Goal: Information Seeking & Learning: Check status

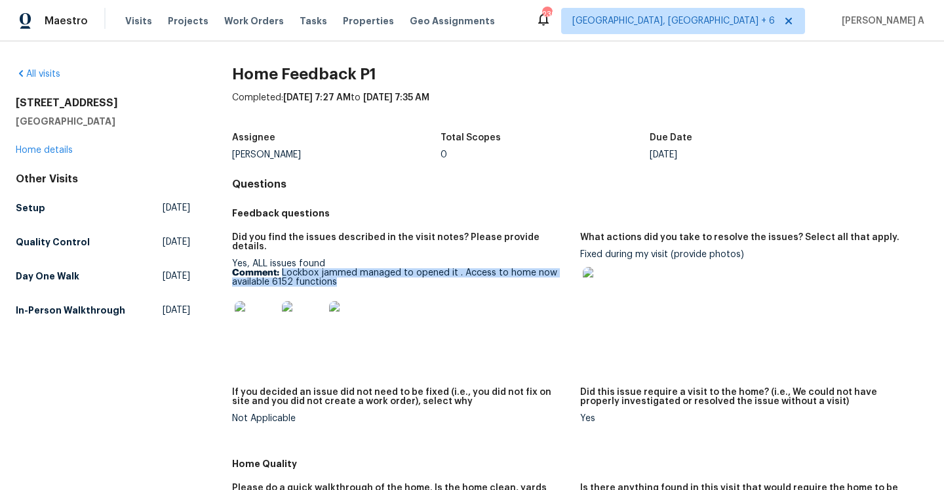
drag, startPoint x: 281, startPoint y: 260, endPoint x: 359, endPoint y: 269, distance: 79.2
click at [359, 269] on p "Comment: Lockbox jammed managed to opened it . Access to home now available 615…" at bounding box center [401, 277] width 338 height 18
copy p "Lockbox jammed managed to opened it . Access to home now available 6152 functio…"
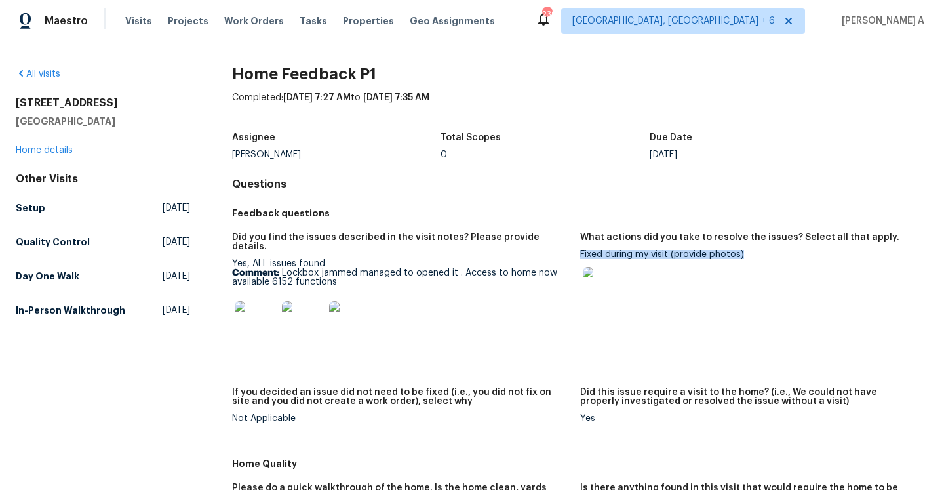
drag, startPoint x: 582, startPoint y: 252, endPoint x: 753, endPoint y: 252, distance: 171.1
click at [753, 252] on div "Fixed during my visit (provide photos)" at bounding box center [749, 283] width 338 height 67
copy div "Fixed during my visit (provide photos)"
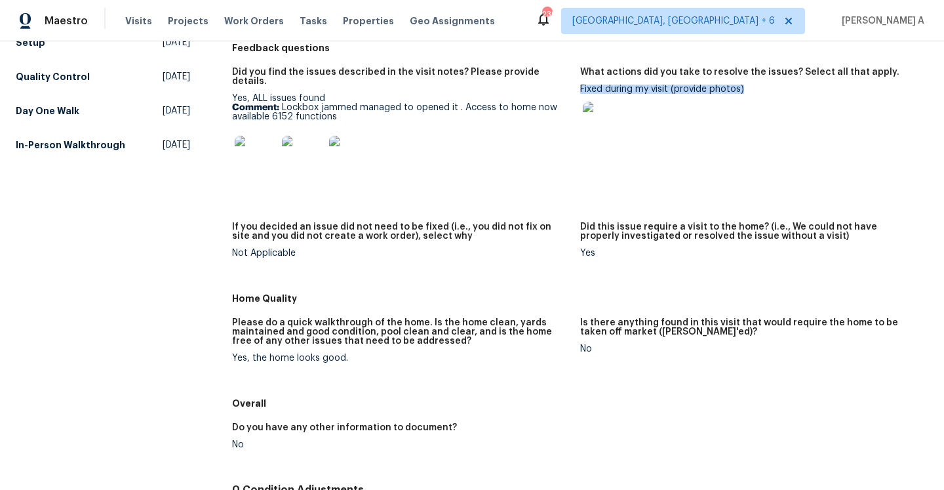
scroll to position [155, 0]
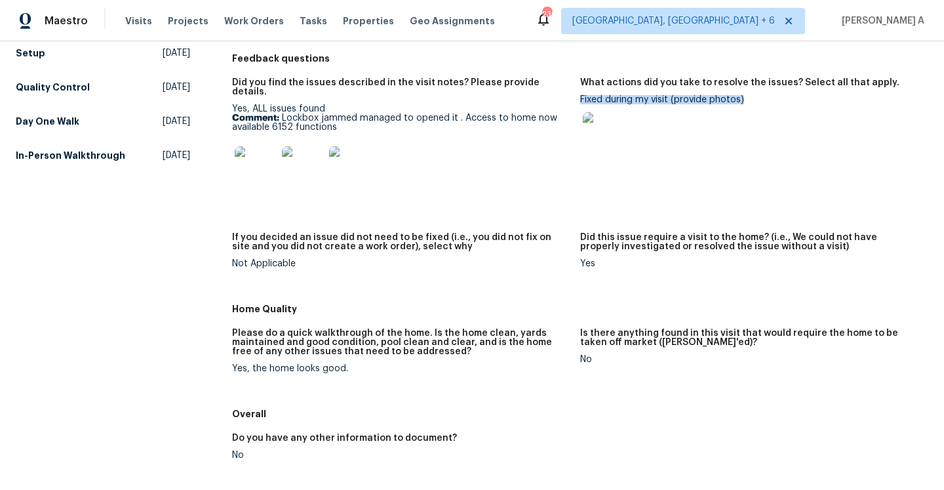
click at [260, 154] on img at bounding box center [256, 167] width 42 height 42
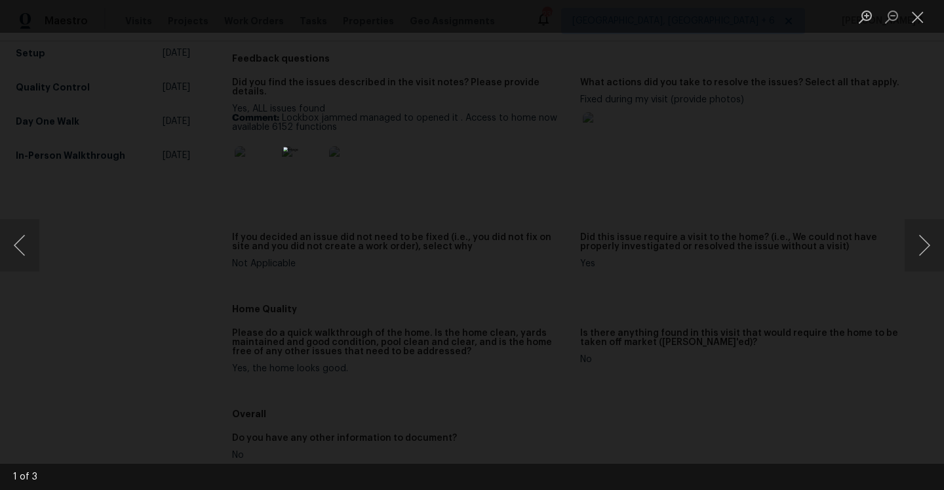
click at [217, 67] on div "Lightbox" at bounding box center [472, 245] width 944 height 490
click at [331, 157] on div "Lightbox" at bounding box center [472, 245] width 944 height 490
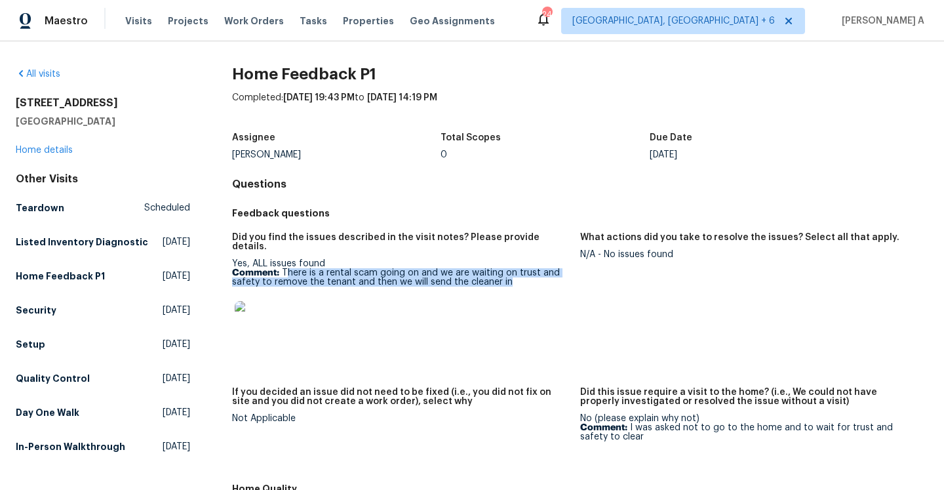
drag, startPoint x: 287, startPoint y: 266, endPoint x: 519, endPoint y: 271, distance: 232.2
click at [519, 271] on p "Comment: There is a rental scam going on and we are waiting on trust and safety…" at bounding box center [401, 277] width 338 height 18
copy p "here is a rental scam going on and we are waiting on trust and safety to remove…"
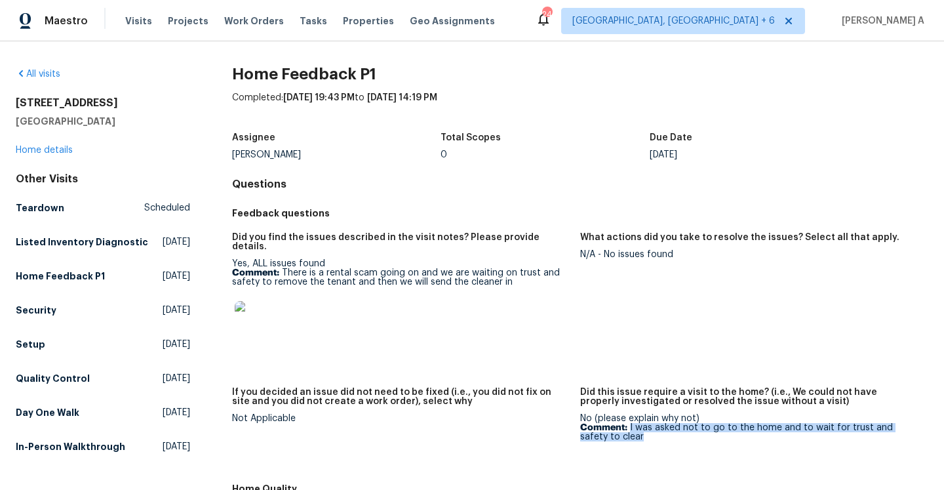
drag, startPoint x: 630, startPoint y: 420, endPoint x: 639, endPoint y: 424, distance: 9.4
click at [639, 424] on p "Comment: I was asked not to go to the home and to wait for trust and safety to …" at bounding box center [749, 432] width 338 height 18
copy p "I was asked not to go to the home and to wait for trust and safety to clear"
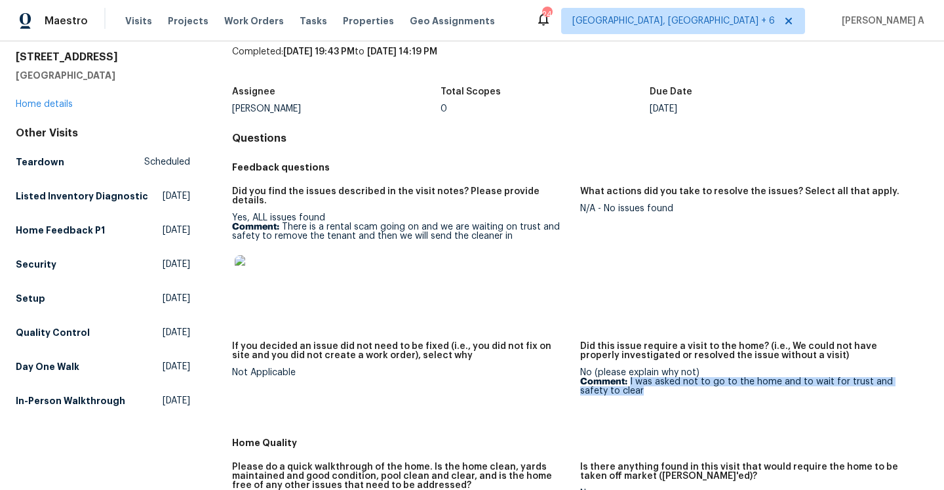
scroll to position [39, 0]
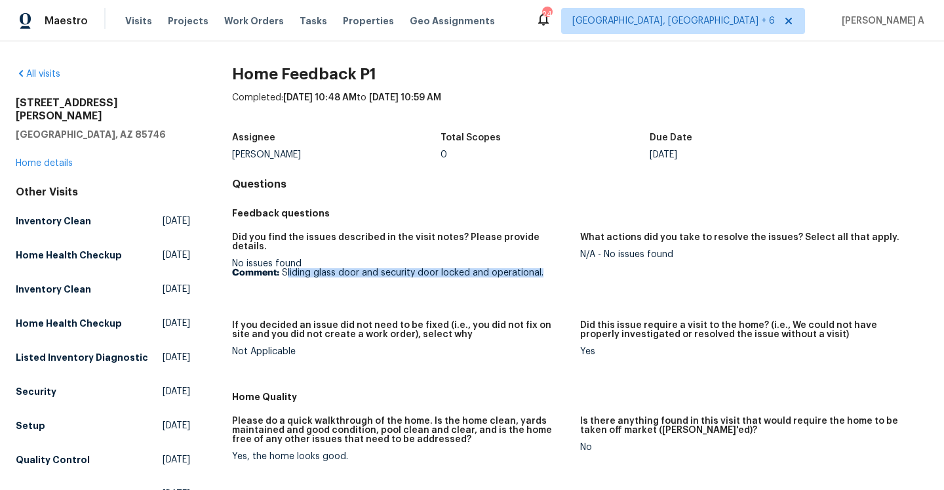
drag, startPoint x: 286, startPoint y: 263, endPoint x: 557, endPoint y: 263, distance: 270.8
click at [557, 268] on p "Comment: Sliding glass door and security door locked and operational." at bounding box center [401, 272] width 338 height 9
copy p "liding glass door and security door locked and operational."
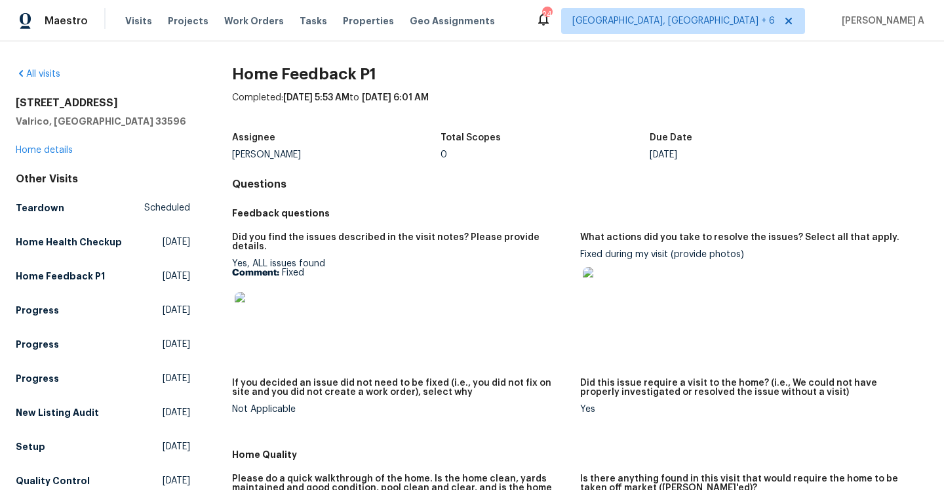
click at [285, 268] on p "Comment: Fixed" at bounding box center [401, 272] width 338 height 9
copy p "Fixed"
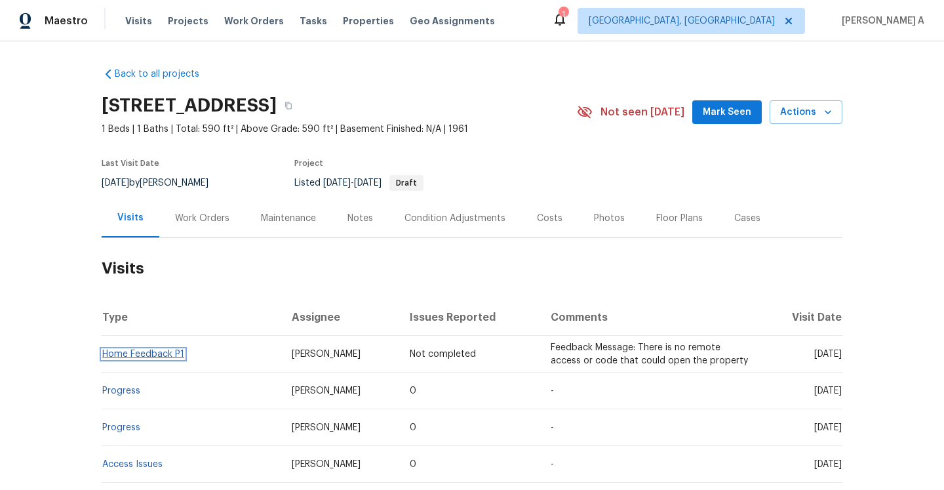
click at [168, 355] on link "Home Feedback P1" at bounding box center [143, 353] width 82 height 9
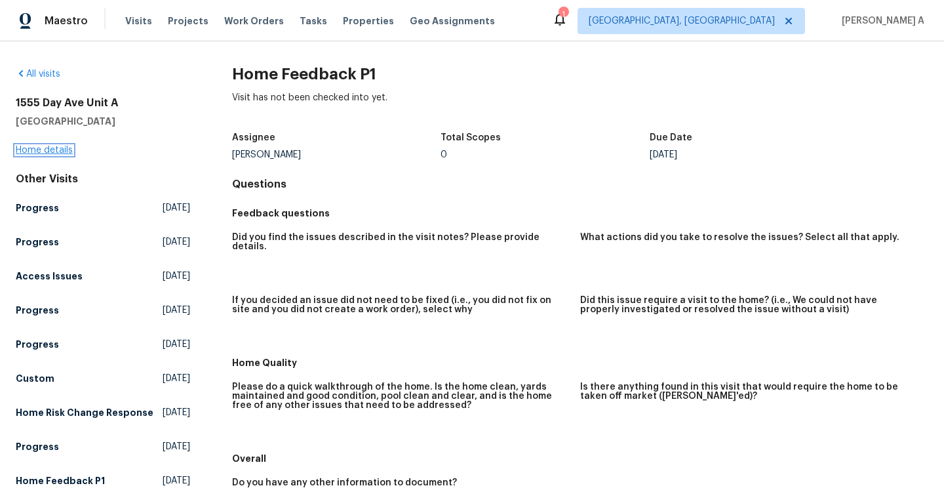
click at [68, 153] on link "Home details" at bounding box center [44, 150] width 57 height 9
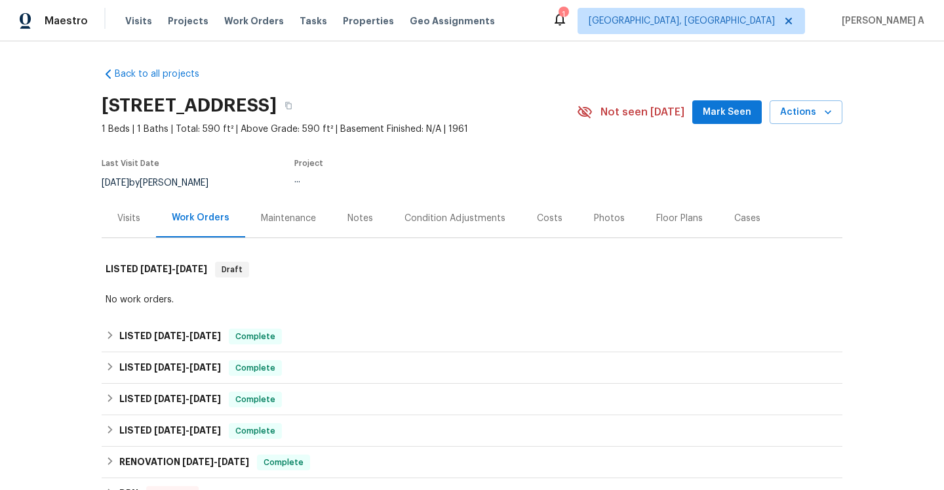
click at [130, 220] on div "Visits" at bounding box center [128, 218] width 23 height 13
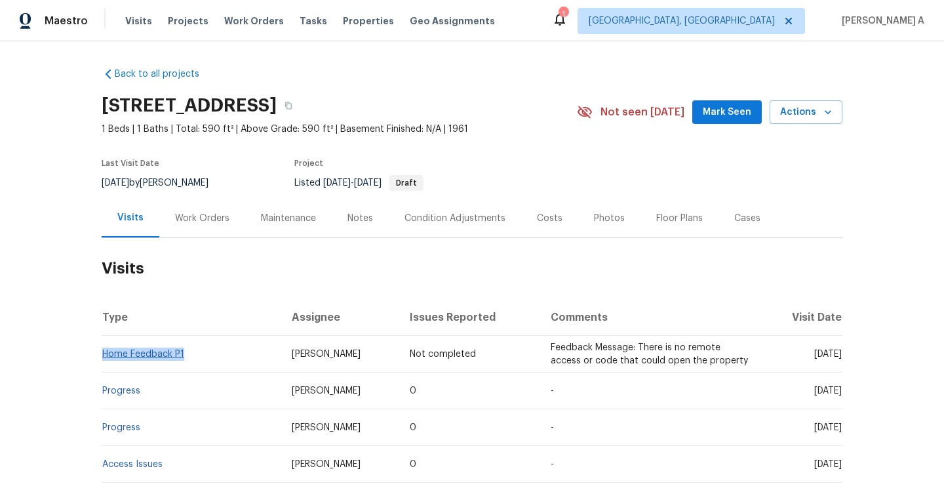
drag, startPoint x: 191, startPoint y: 361, endPoint x: 104, endPoint y: 355, distance: 87.4
click at [104, 355] on td "Home Feedback P1" at bounding box center [192, 354] width 180 height 37
drag, startPoint x: 146, startPoint y: 394, endPoint x: 103, endPoint y: 391, distance: 42.7
click at [103, 391] on td "Progress" at bounding box center [192, 390] width 180 height 37
copy link "Progress"
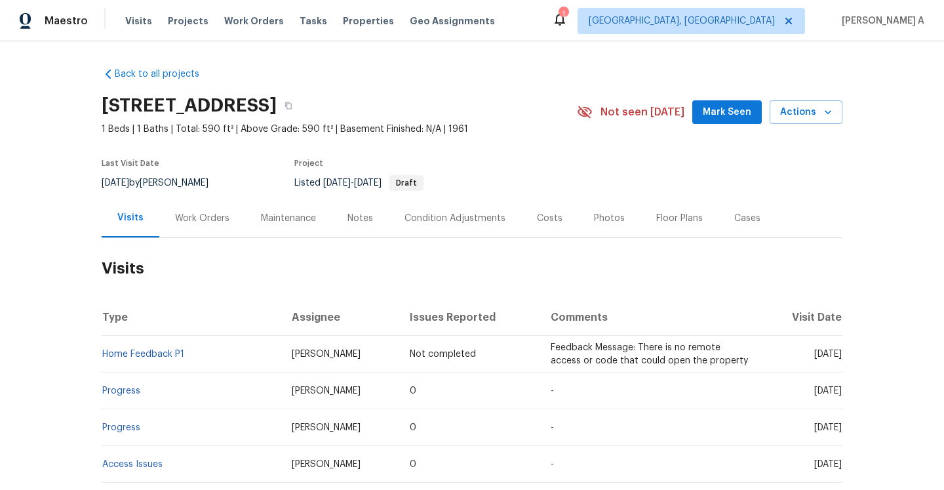
click at [184, 214] on div "Work Orders" at bounding box center [202, 218] width 54 height 13
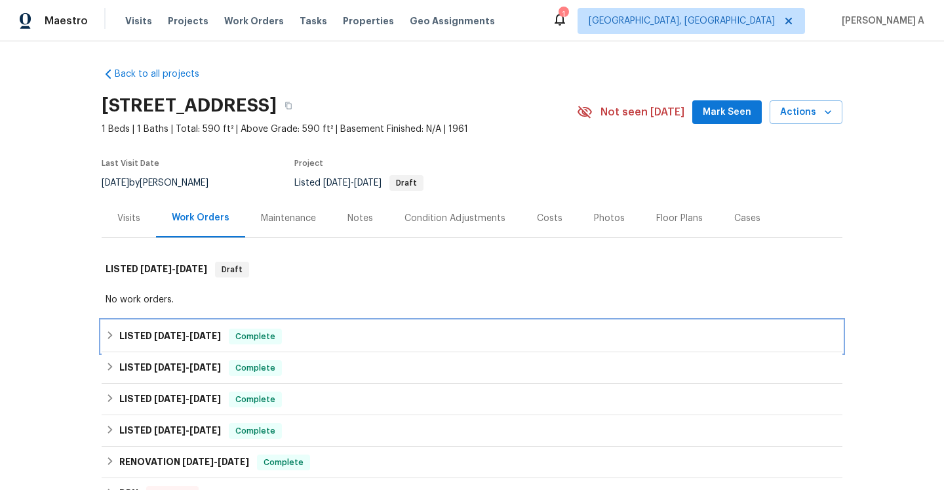
click at [218, 339] on div "LISTED [DATE] - [DATE] Complete" at bounding box center [472, 337] width 733 height 16
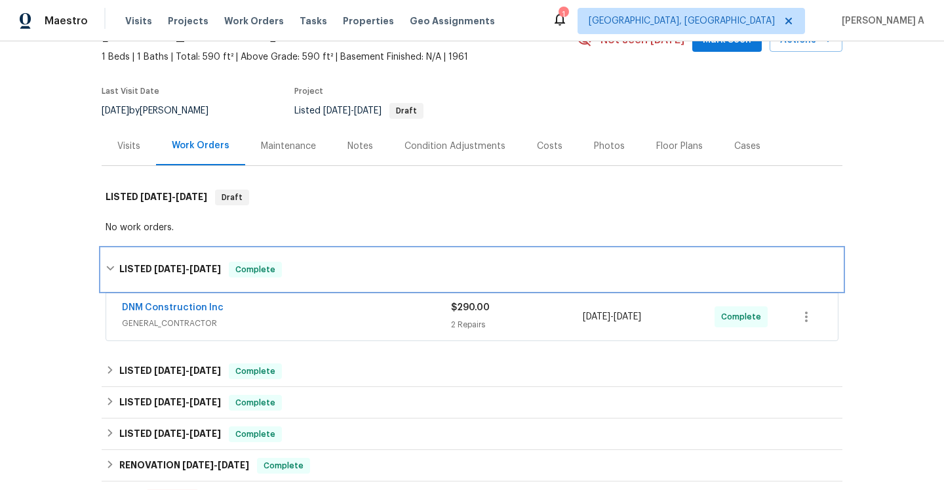
scroll to position [78, 0]
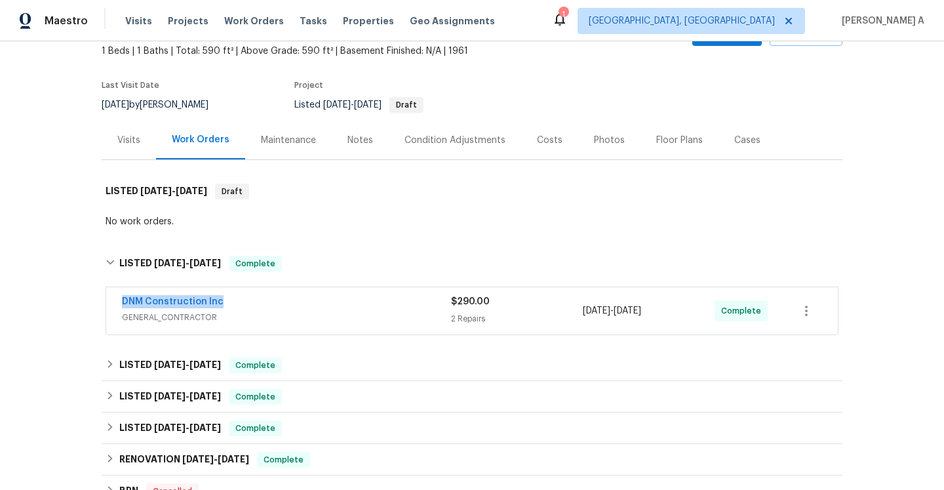
drag, startPoint x: 230, startPoint y: 306, endPoint x: 121, endPoint y: 302, distance: 109.5
click at [121, 302] on div "DNM Construction Inc GENERAL_CONTRACTOR $290.00 2 Repairs [DATE] - [DATE] Compl…" at bounding box center [472, 310] width 732 height 47
copy link "DNM Construction Inc"
click at [302, 311] on span "GENERAL_CONTRACTOR" at bounding box center [286, 317] width 329 height 13
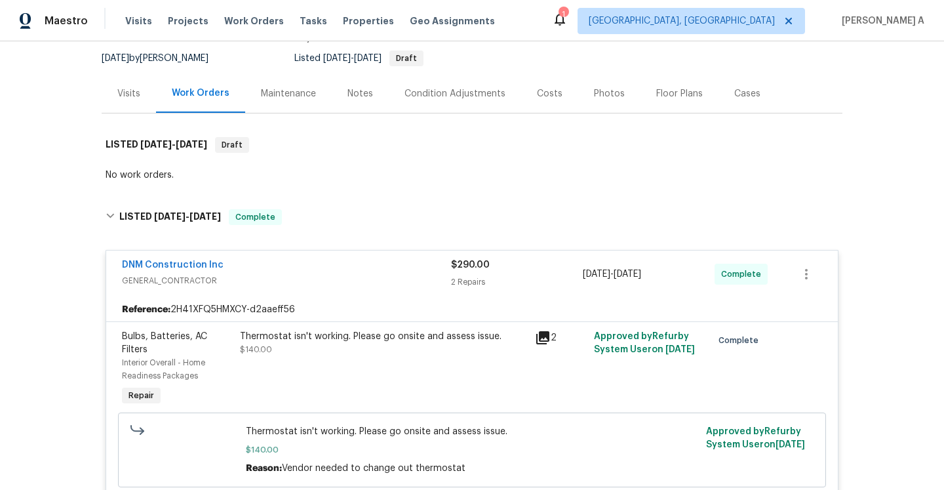
scroll to position [94, 0]
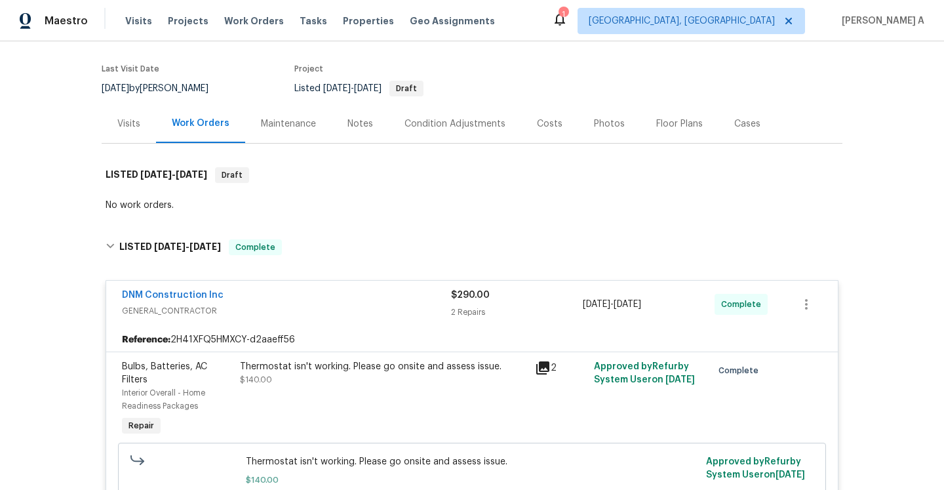
click at [126, 125] on div "Visits" at bounding box center [128, 123] width 23 height 13
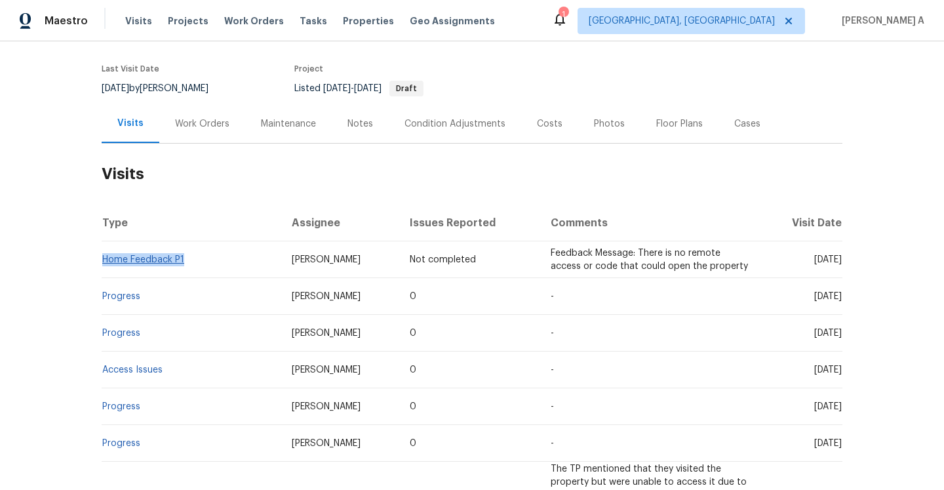
drag, startPoint x: 197, startPoint y: 259, endPoint x: 105, endPoint y: 256, distance: 91.8
click at [105, 256] on td "Home Feedback P1" at bounding box center [192, 259] width 180 height 37
copy link "Home Feedback P1"
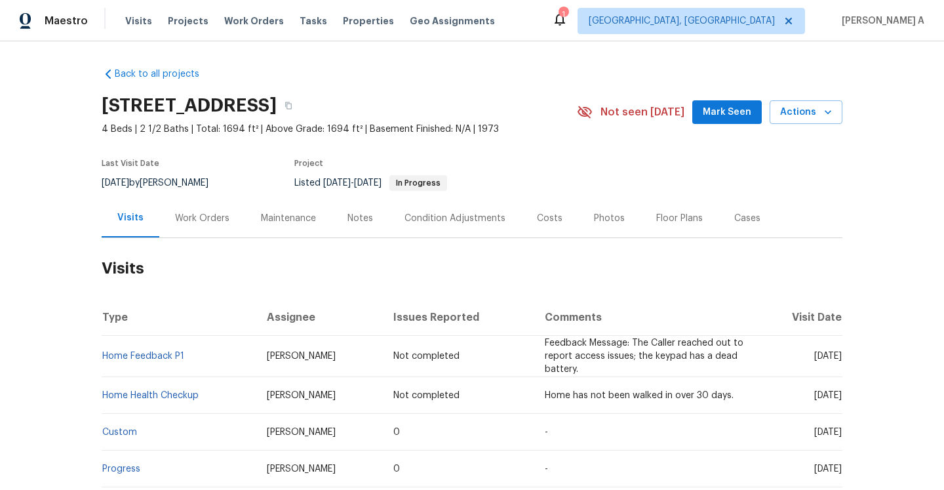
click at [191, 231] on div "Work Orders" at bounding box center [202, 218] width 86 height 39
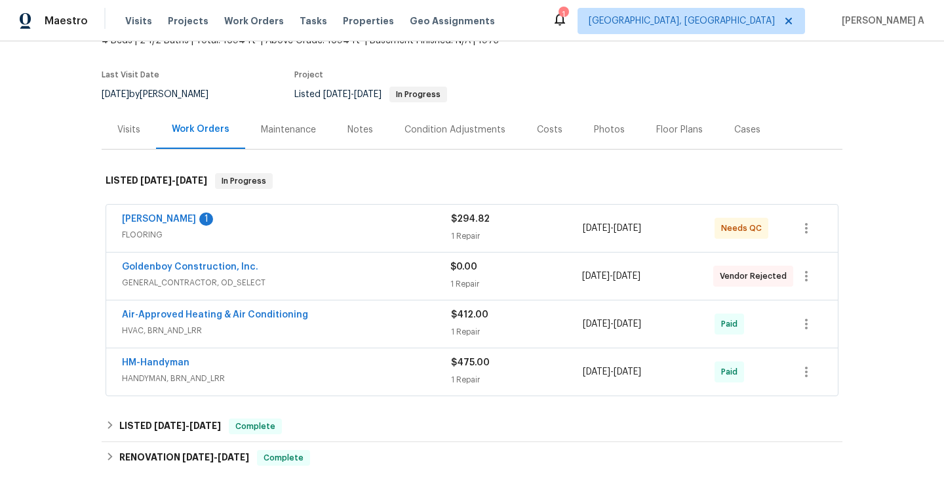
scroll to position [120, 0]
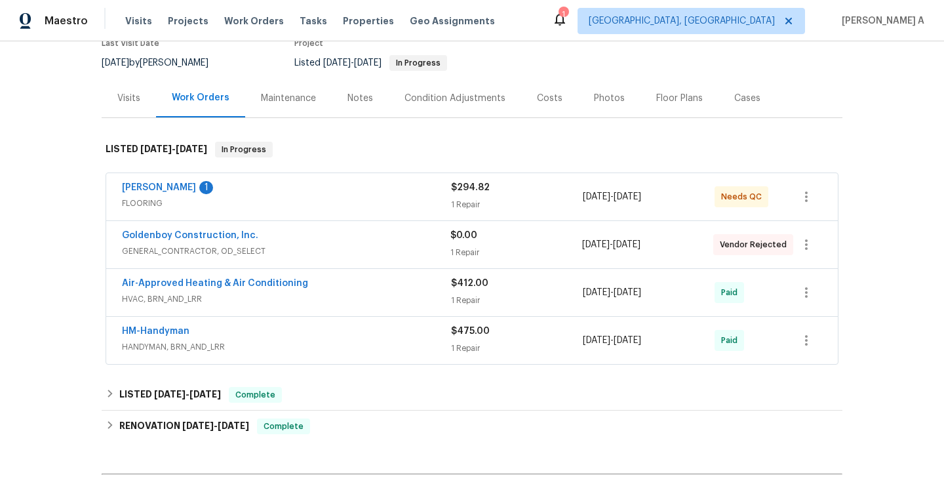
click at [133, 85] on div "Visits" at bounding box center [129, 98] width 54 height 39
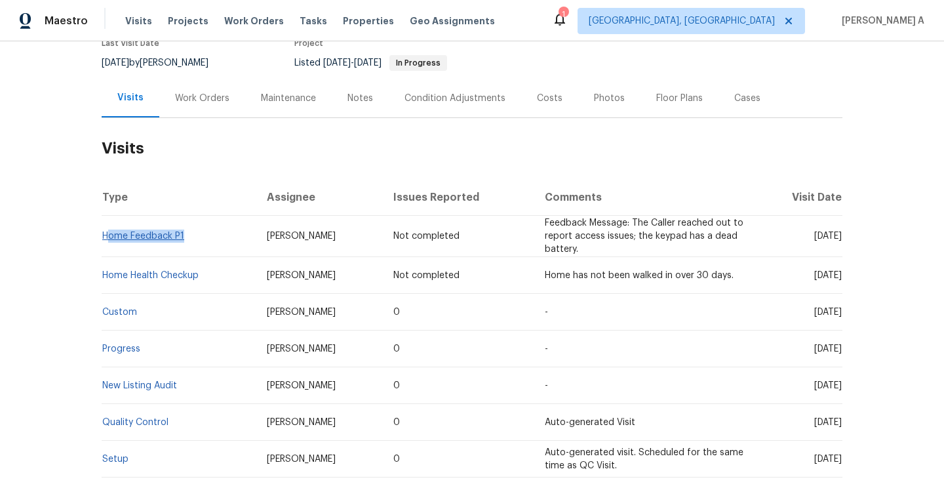
drag, startPoint x: 194, startPoint y: 238, endPoint x: 106, endPoint y: 236, distance: 87.9
click at [106, 236] on td "Home Feedback P1" at bounding box center [179, 236] width 155 height 41
copy link "Home Feedback P1"
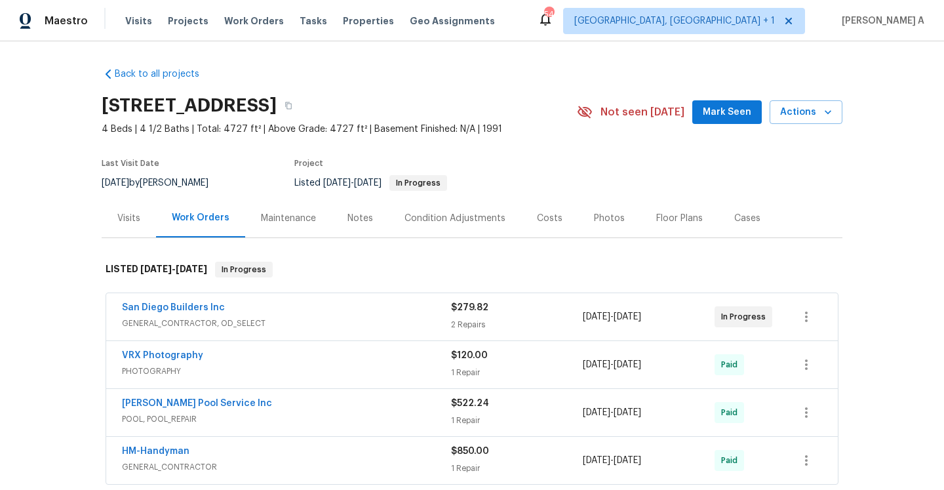
click at [138, 222] on div "Visits" at bounding box center [128, 218] width 23 height 13
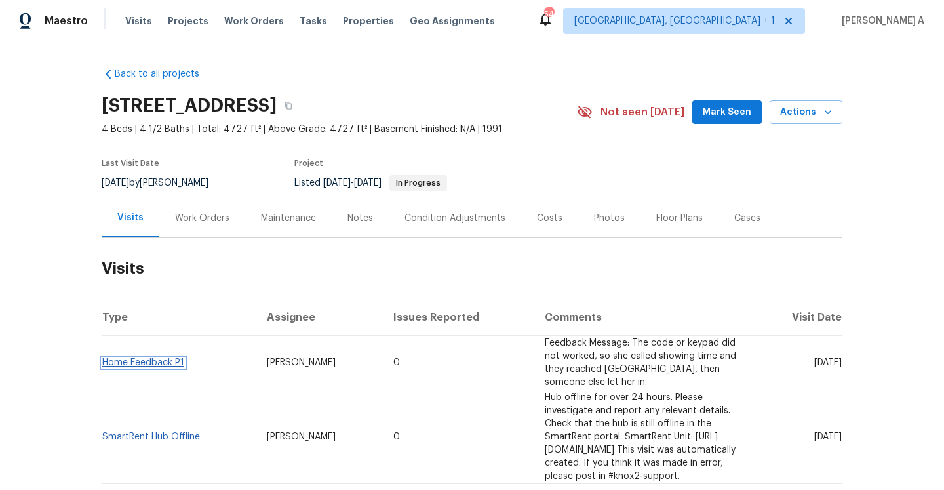
click at [157, 358] on link "Home Feedback P1" at bounding box center [143, 362] width 82 height 9
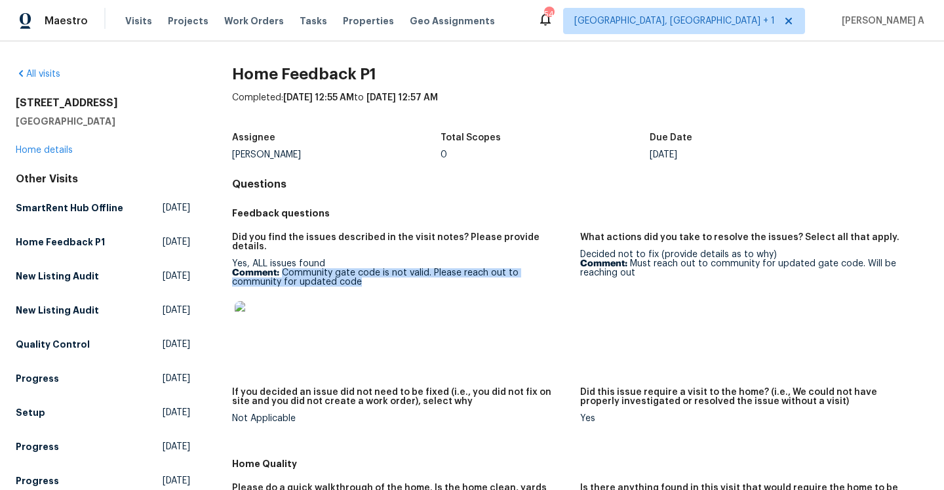
drag, startPoint x: 282, startPoint y: 262, endPoint x: 330, endPoint y: 271, distance: 49.5
click at [330, 271] on p "Comment: Community gate code is not valid. Please reach out to community for up…" at bounding box center [401, 277] width 338 height 18
copy p "Community gate code is not valid. Please reach out to community for updated code"
drag, startPoint x: 632, startPoint y: 265, endPoint x: 643, endPoint y: 266, distance: 10.5
click at [643, 266] on p "Comment: Must reach out to community for updated gate code. Will be reaching out" at bounding box center [749, 268] width 338 height 18
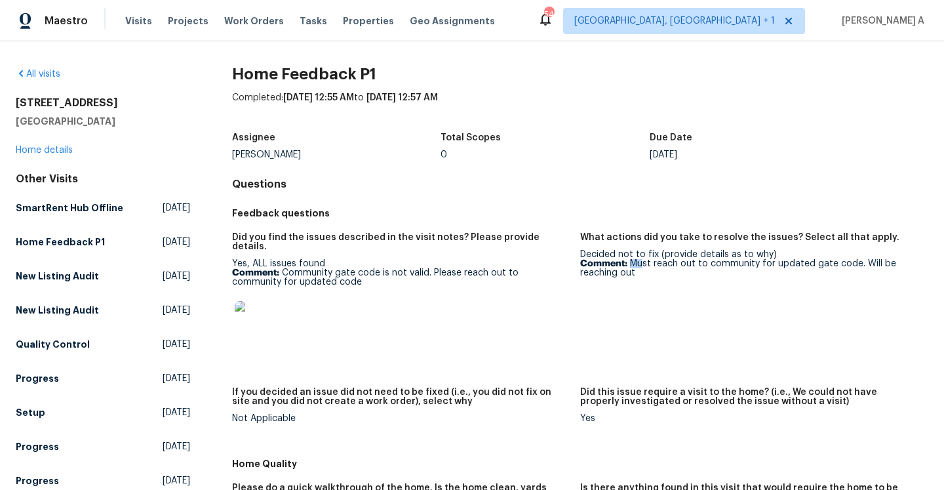
click at [643, 266] on p "Comment: Must reach out to community for updated gate code. Will be reaching out" at bounding box center [749, 268] width 338 height 18
drag, startPoint x: 641, startPoint y: 270, endPoint x: 632, endPoint y: 266, distance: 10.0
click at [632, 266] on p "Comment: Must reach out to community for updated gate code. Will be reaching out" at bounding box center [749, 268] width 338 height 18
copy p "Must reach out to community for updated gate code. Will be reaching out"
